Goal: Task Accomplishment & Management: Manage account settings

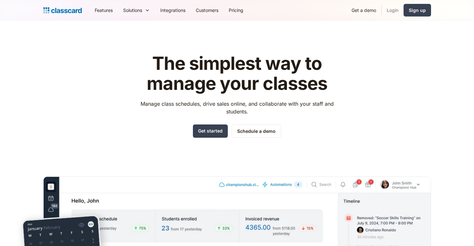
click at [393, 11] on link "Login" at bounding box center [392, 10] width 22 height 15
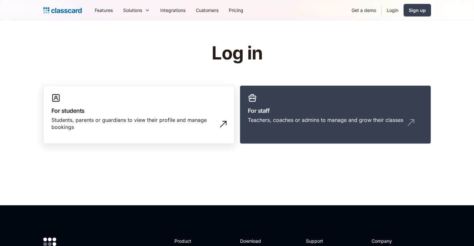
click at [101, 113] on h3 "For students" at bounding box center [138, 110] width 175 height 9
